Goal: Task Accomplishment & Management: Manage account settings

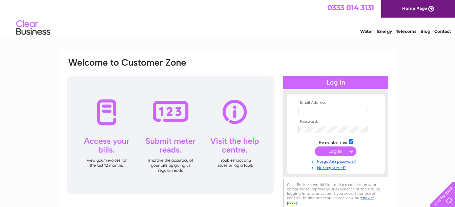
click at [310, 112] on input "text" at bounding box center [333, 110] width 70 height 7
click at [306, 112] on input "text" at bounding box center [333, 111] width 71 height 8
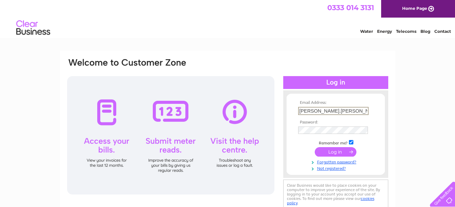
type input "gerry.mcghie@virginmedia.com"
click at [337, 151] on input "submit" at bounding box center [336, 151] width 42 height 9
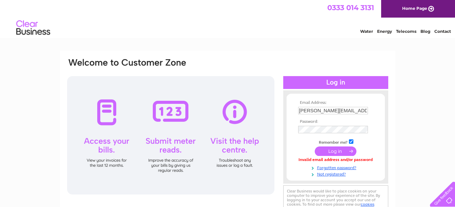
click at [335, 153] on input "submit" at bounding box center [336, 151] width 42 height 9
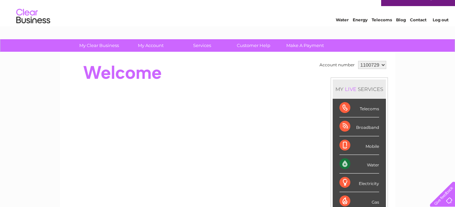
scroll to position [10, 0]
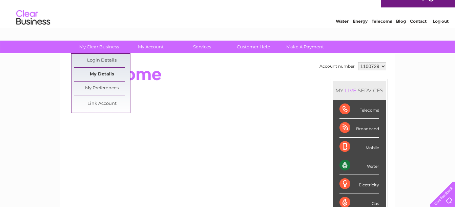
click at [101, 74] on link "My Details" at bounding box center [102, 75] width 56 height 14
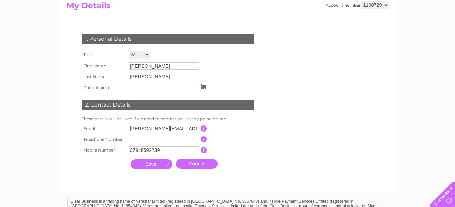
scroll to position [77, 0]
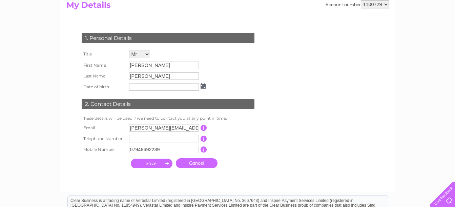
click at [196, 128] on input "[PERSON_NAME][EMAIL_ADDRESS][PERSON_NAME][DOMAIN_NAME]" at bounding box center [164, 127] width 70 height 7
click at [199, 128] on input "[PERSON_NAME][EMAIL_ADDRESS][PERSON_NAME][DOMAIN_NAME]" at bounding box center [164, 128] width 71 height 8
click at [198, 129] on input "[PERSON_NAME][EMAIL_ADDRESS][PERSON_NAME][DOMAIN_NAME]" at bounding box center [164, 128] width 71 height 8
type input "g"
type input "info@eddlewoodfc.co.uk"
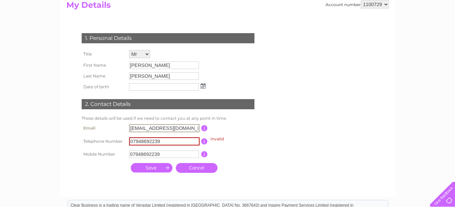
click at [183, 143] on input "07948692239" at bounding box center [164, 142] width 71 height 8
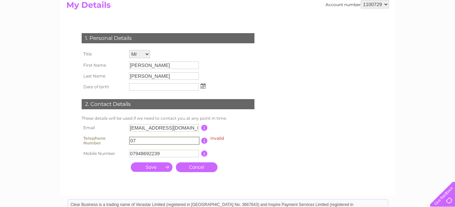
type input "0"
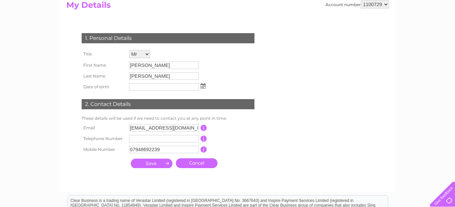
click at [153, 167] on input "submit" at bounding box center [152, 163] width 42 height 9
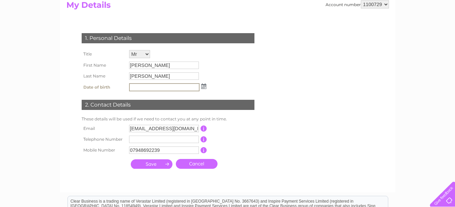
click at [167, 164] on input "submit" at bounding box center [152, 164] width 42 height 9
click at [146, 89] on input "text" at bounding box center [164, 87] width 71 height 8
type input "01/09/1964"
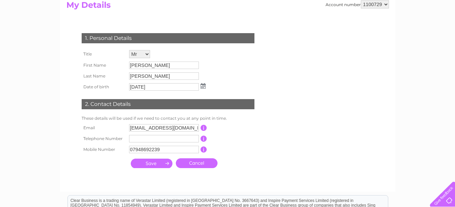
click at [167, 165] on input "submit" at bounding box center [152, 163] width 42 height 9
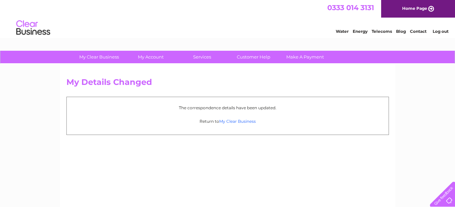
click at [235, 122] on link "My Clear Business" at bounding box center [237, 121] width 37 height 5
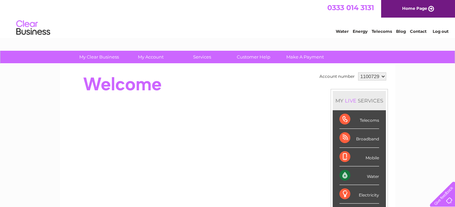
click at [441, 31] on link "Log out" at bounding box center [441, 31] width 16 height 5
